Goal: Information Seeking & Learning: Stay updated

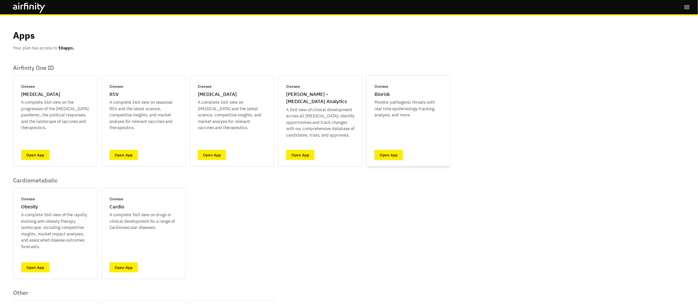
click at [398, 150] on link "Open App" at bounding box center [389, 155] width 28 height 10
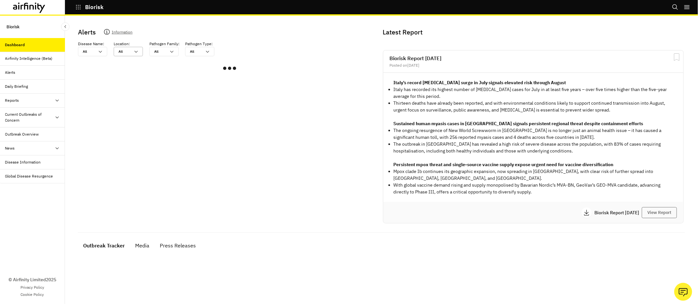
click at [121, 52] on div "All" at bounding box center [125, 51] width 12 height 5
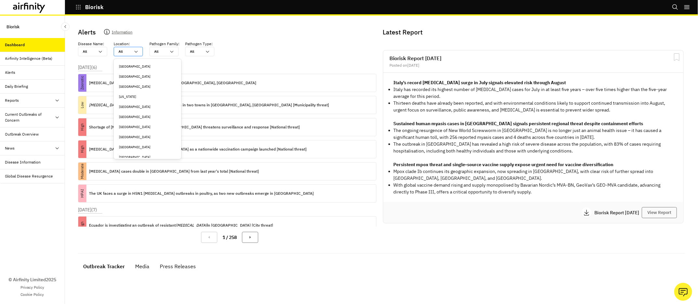
click at [119, 52] on div "All" at bounding box center [125, 51] width 12 height 5
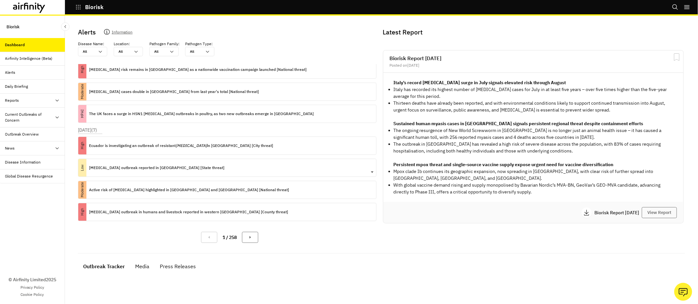
scroll to position [79, 0]
click at [253, 237] on button "Next Page" at bounding box center [250, 237] width 16 height 11
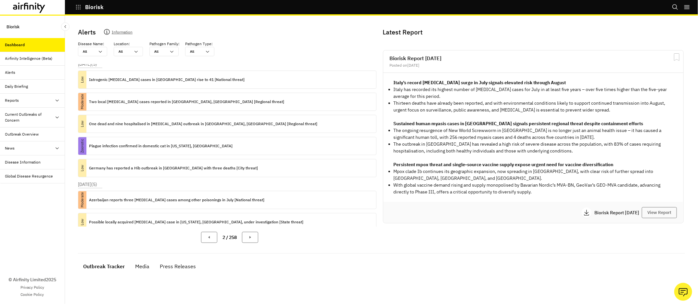
scroll to position [0, 0]
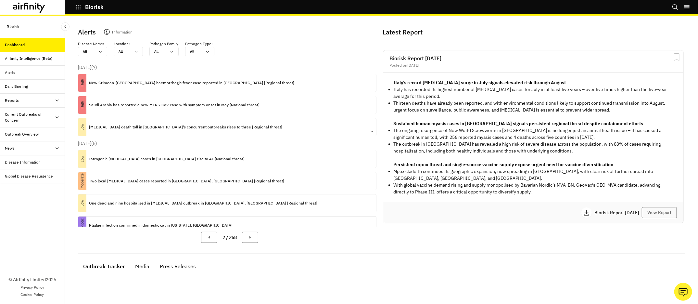
click at [124, 125] on p "[MEDICAL_DATA] death toll in [GEOGRAPHIC_DATA]'s concurrent outbreaks rises to …" at bounding box center [185, 126] width 193 height 7
